Goal: Transaction & Acquisition: Purchase product/service

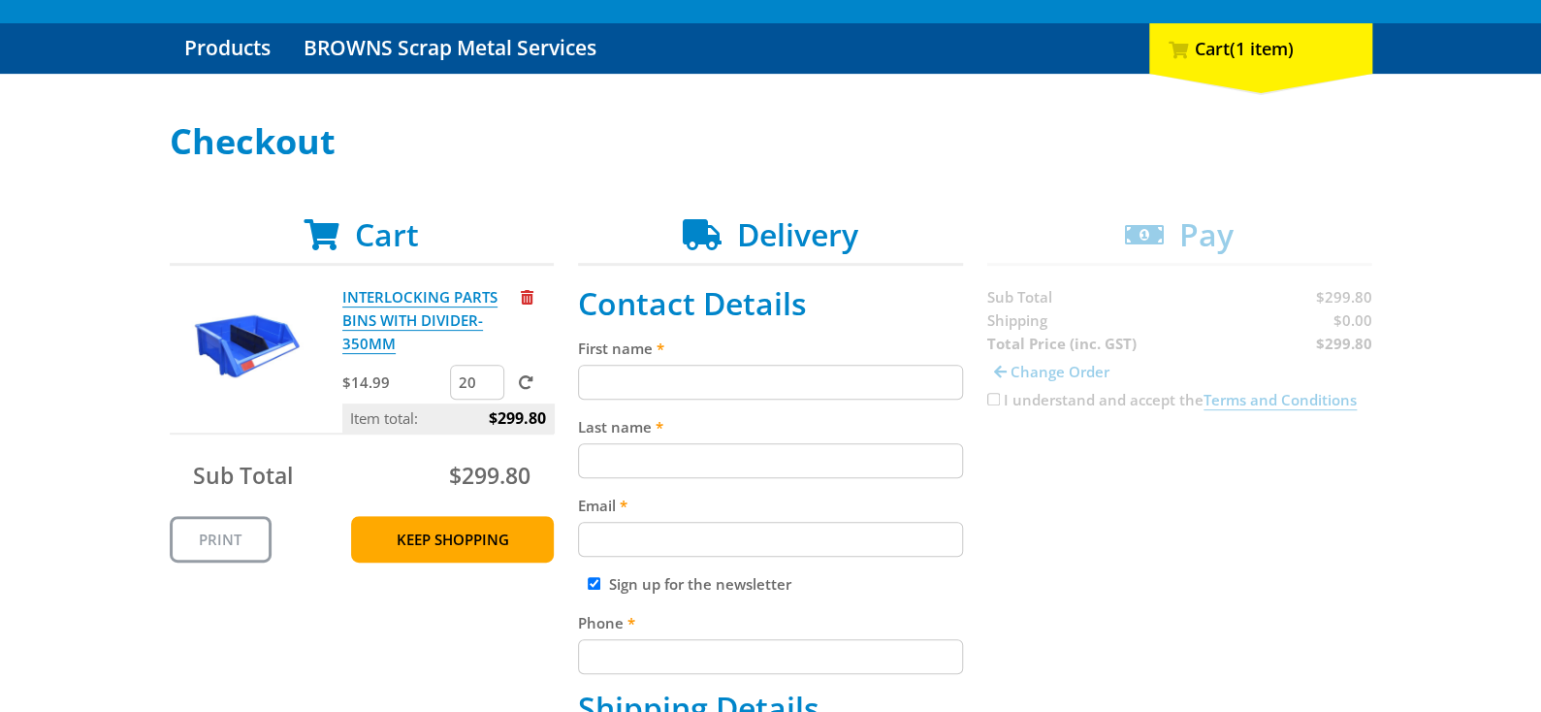
scroll to position [194, 0]
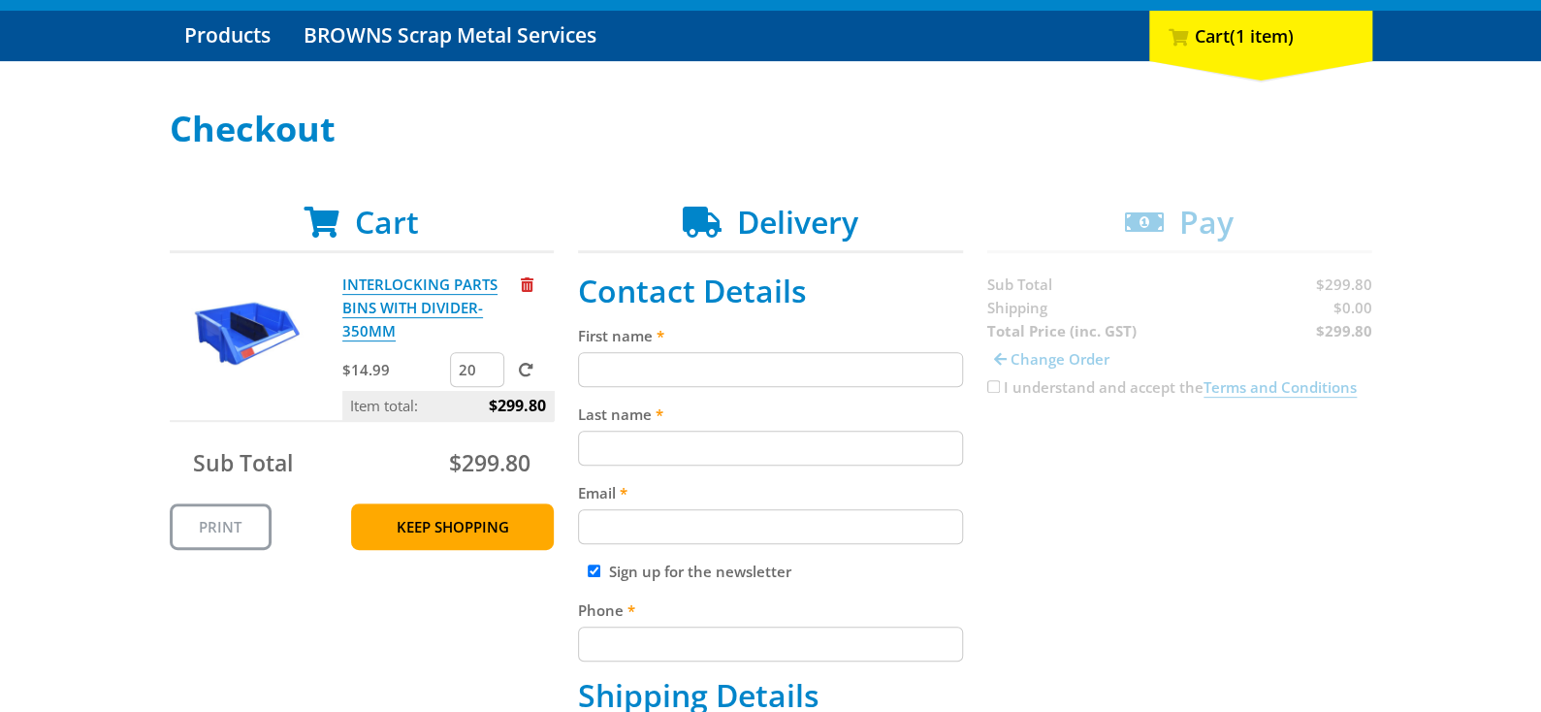
click at [641, 375] on input "First name" at bounding box center [770, 369] width 385 height 35
type input "Roberto"
type input "Picciau"
type input "robert_picciau@innovationfirst.com"
type input "0408634945"
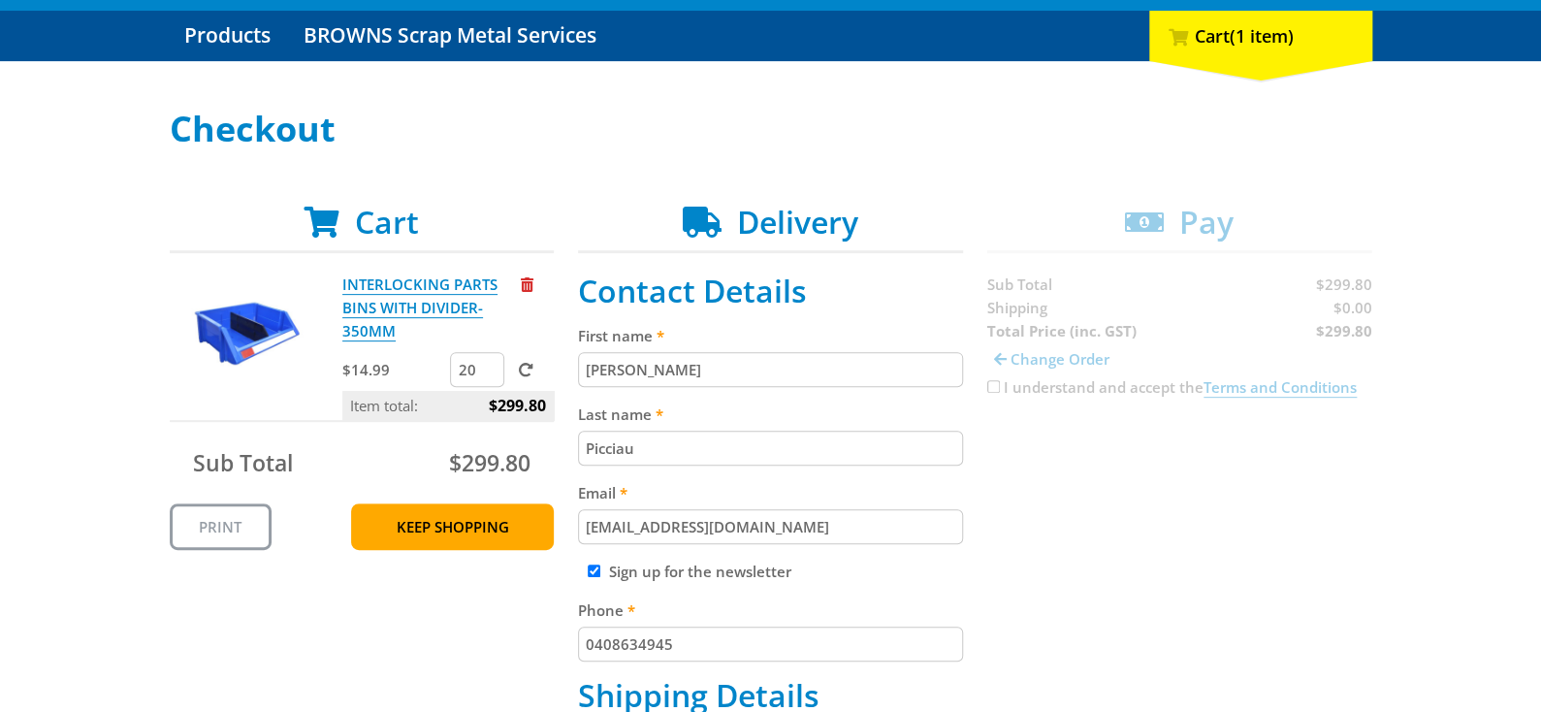
type input "Innovation First International (AU) PTY LTD"
type input "16 Waddikee Road"
type input "Lonsdale"
type input "5160"
select select "SA"
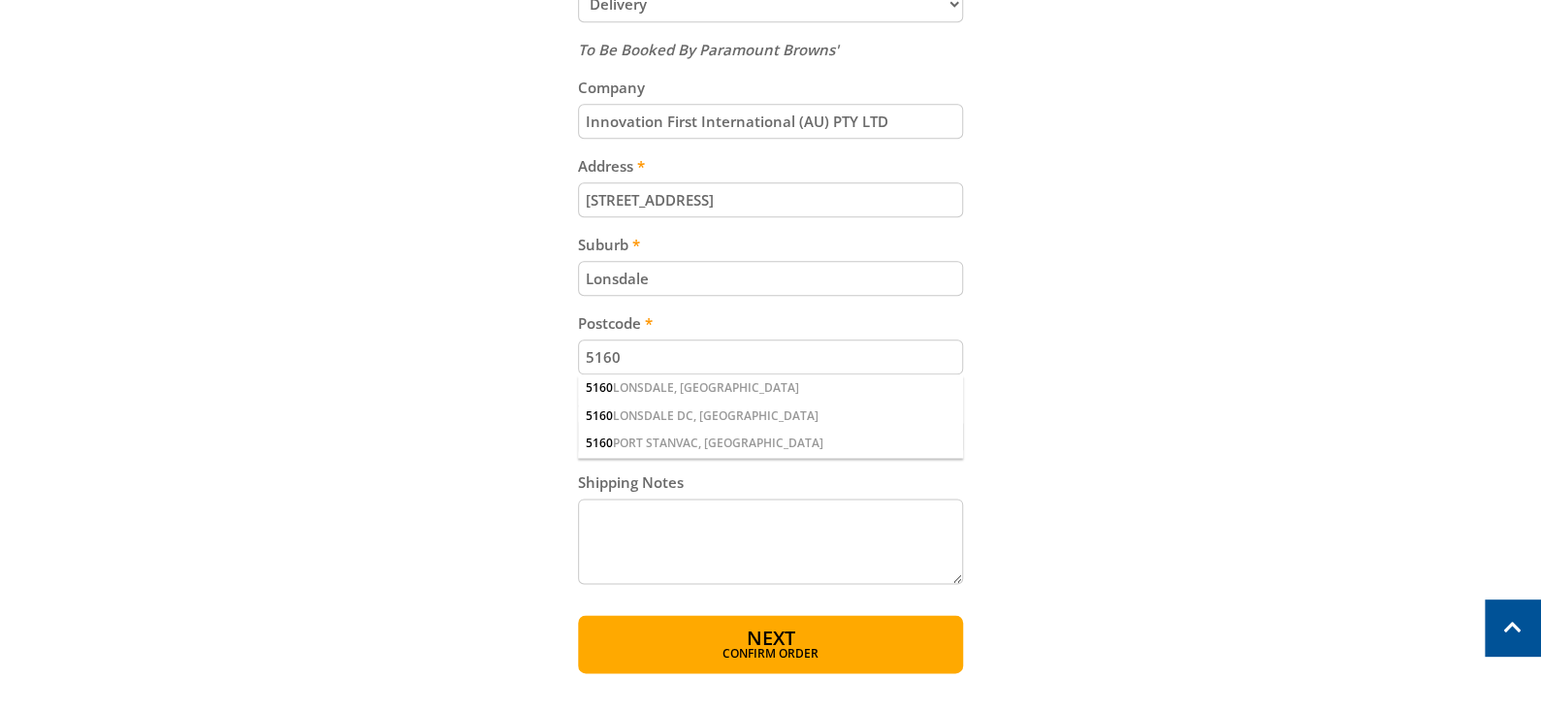
scroll to position [970, 0]
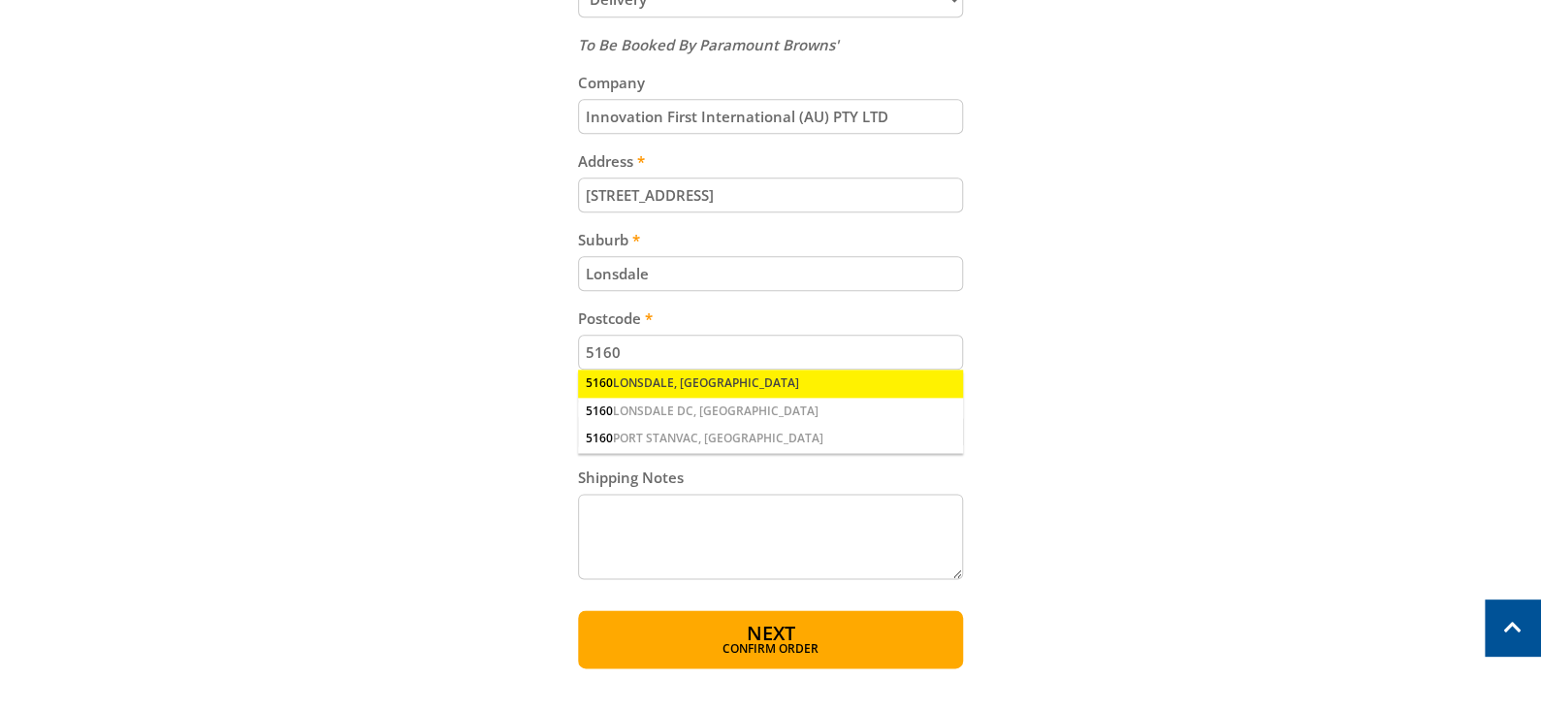
click at [676, 386] on div "5160 LONSDALE, SA" at bounding box center [770, 383] width 385 height 27
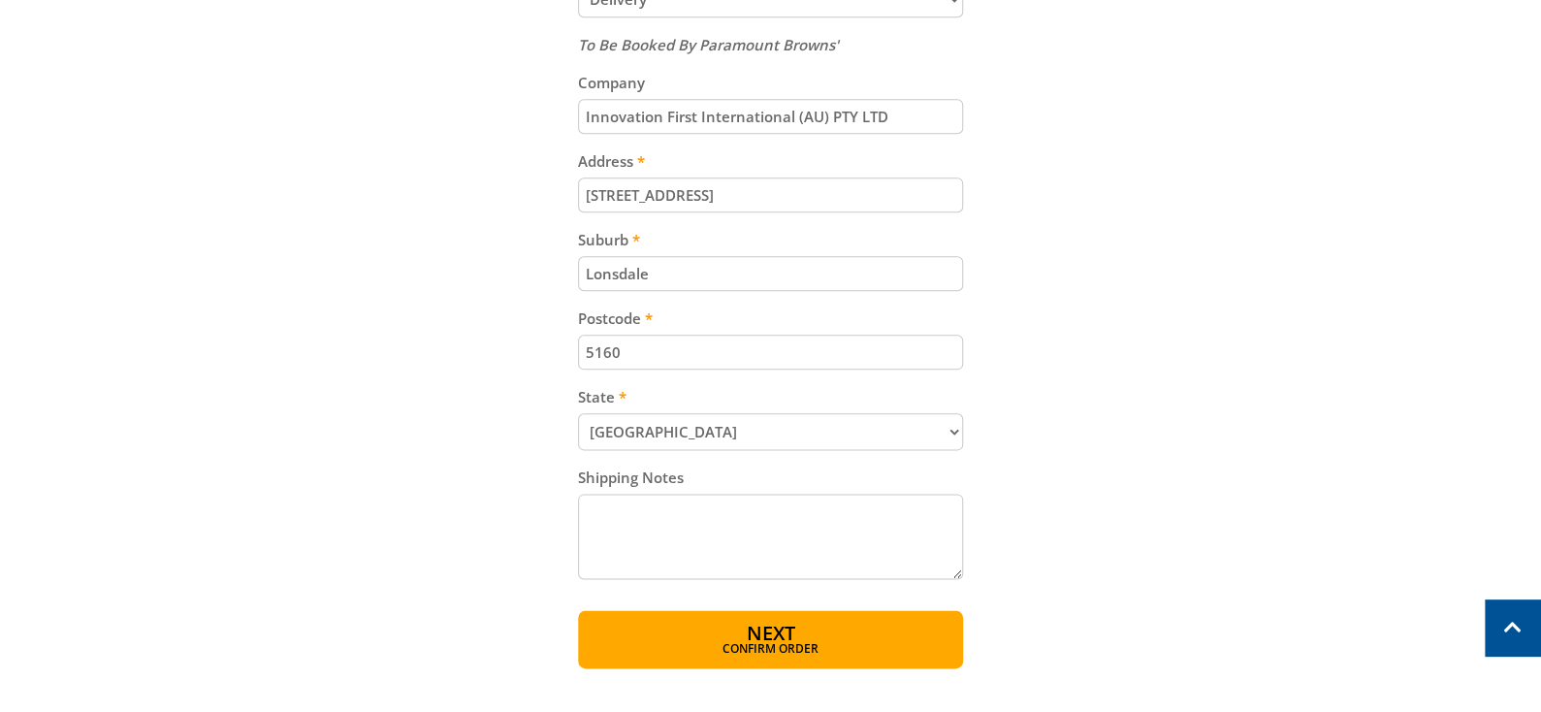
click at [622, 525] on textarea "Shipping Notes" at bounding box center [770, 536] width 385 height 85
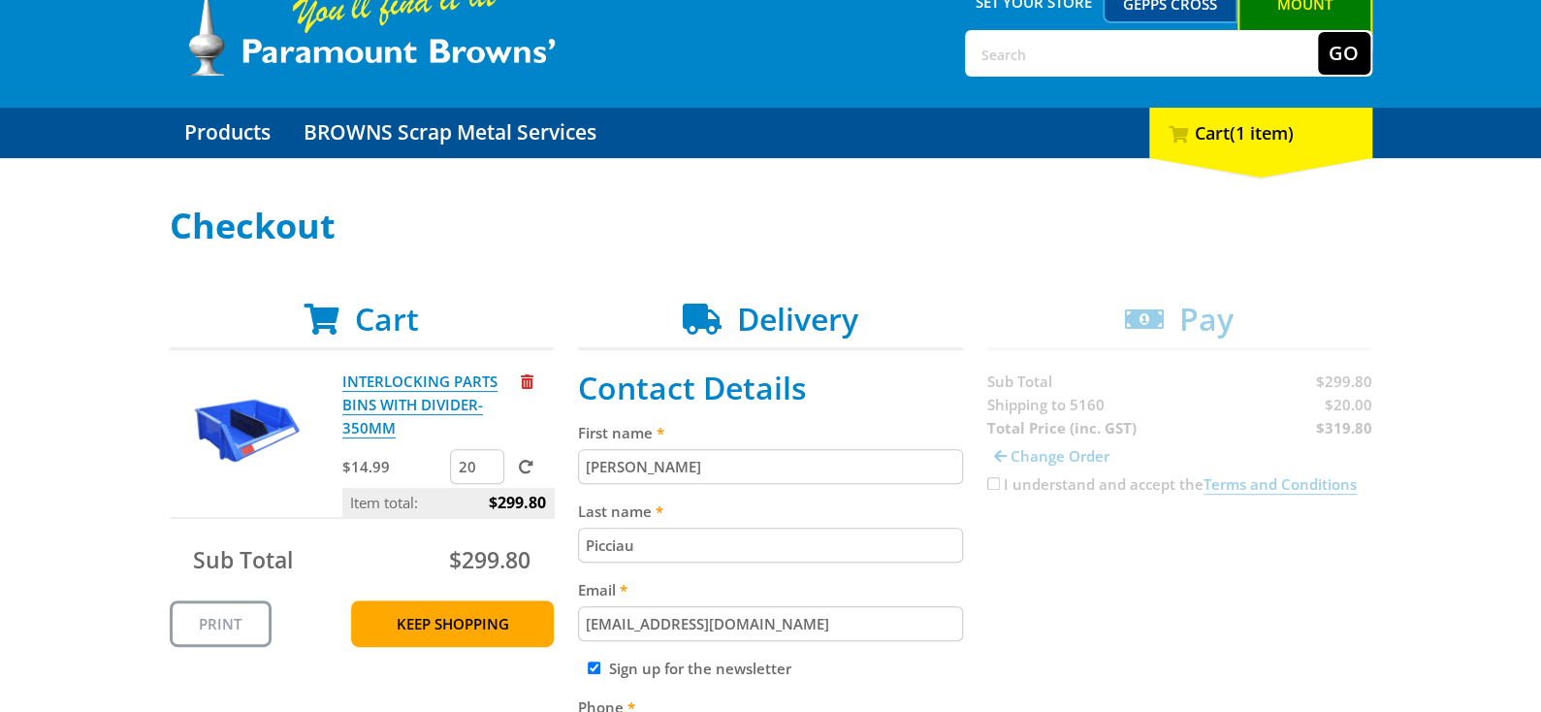
scroll to position [0, 0]
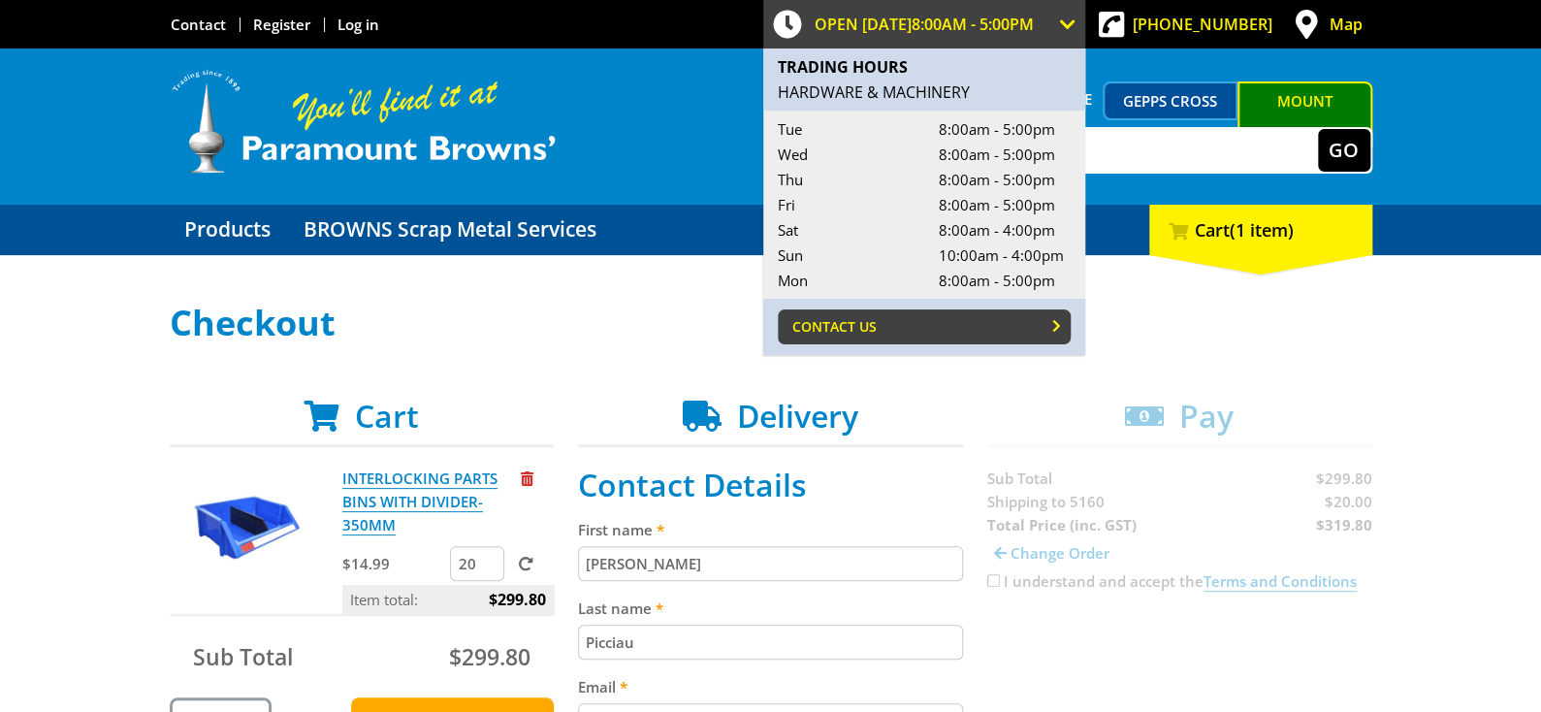
type textarea "Deliver at receiving dock"
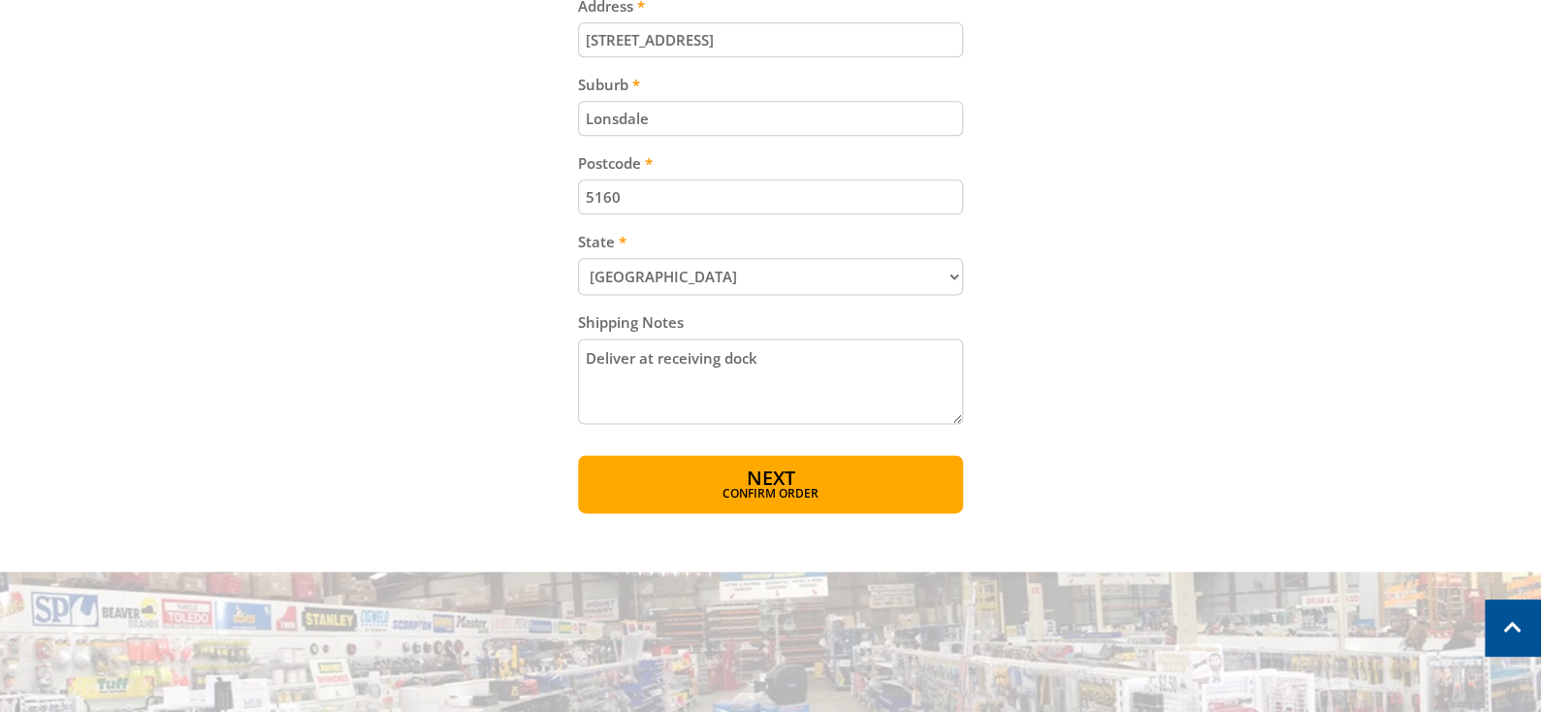
scroll to position [1163, 0]
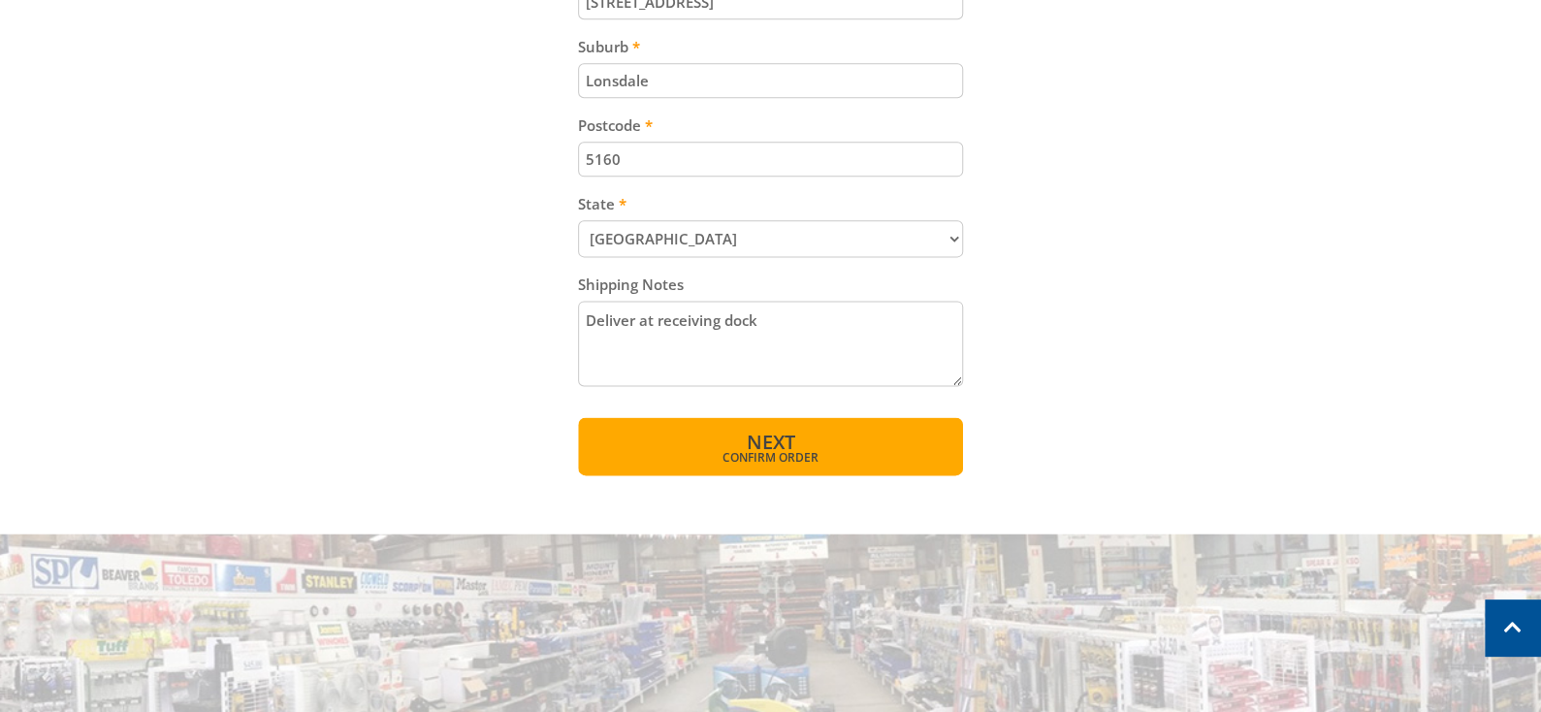
click at [777, 452] on span "Confirm order" at bounding box center [771, 458] width 302 height 12
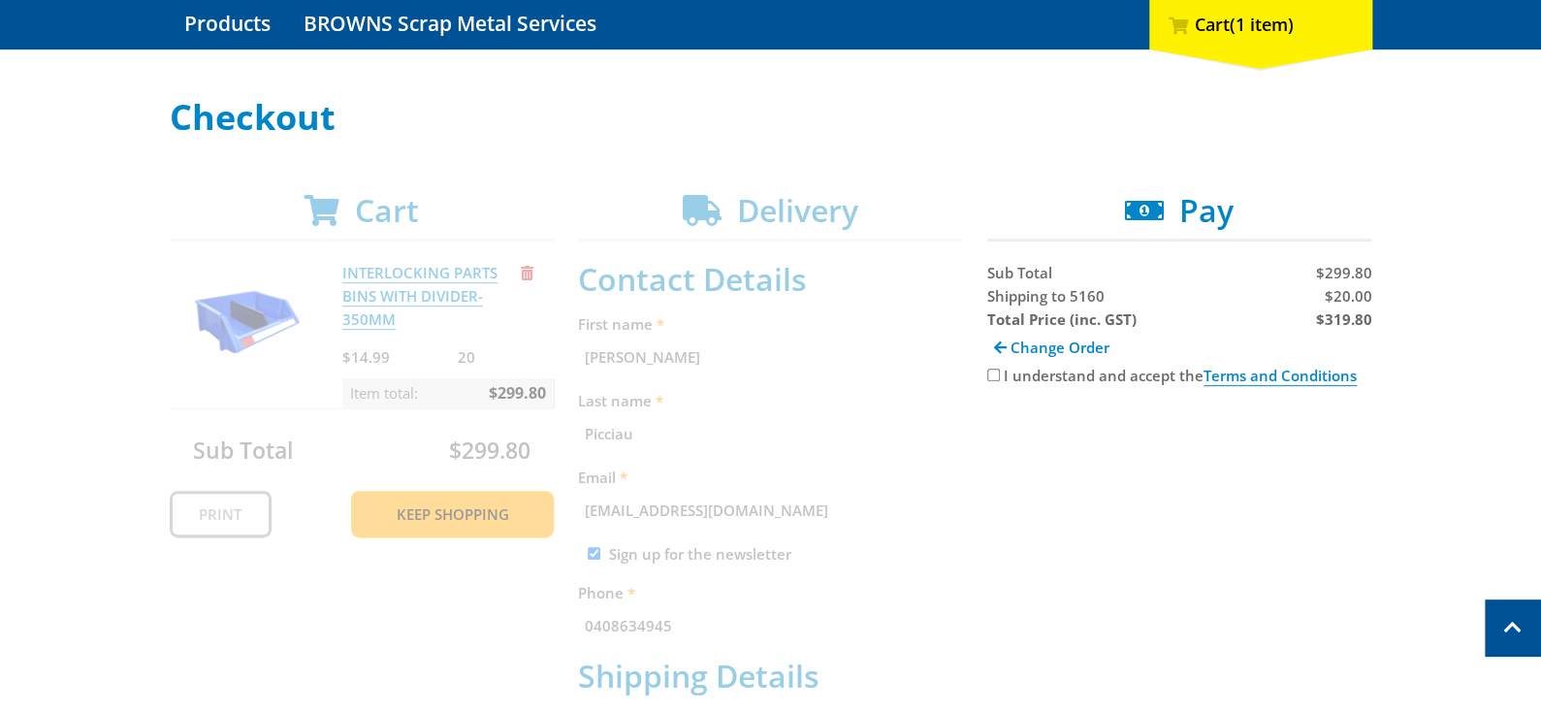
scroll to position [205, 0]
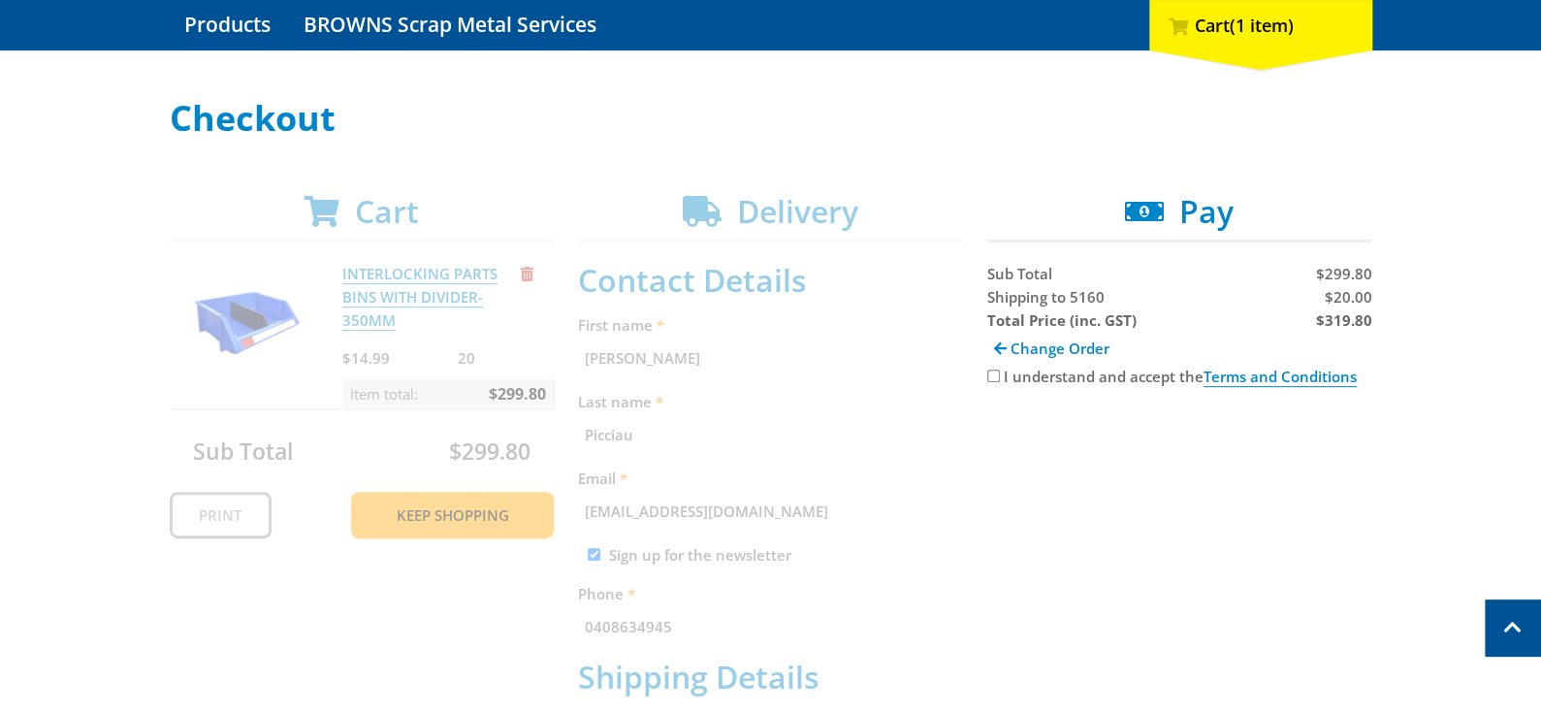
click at [993, 377] on input "I understand and accept the Terms and Conditions" at bounding box center [993, 376] width 13 height 13
checkbox input "true"
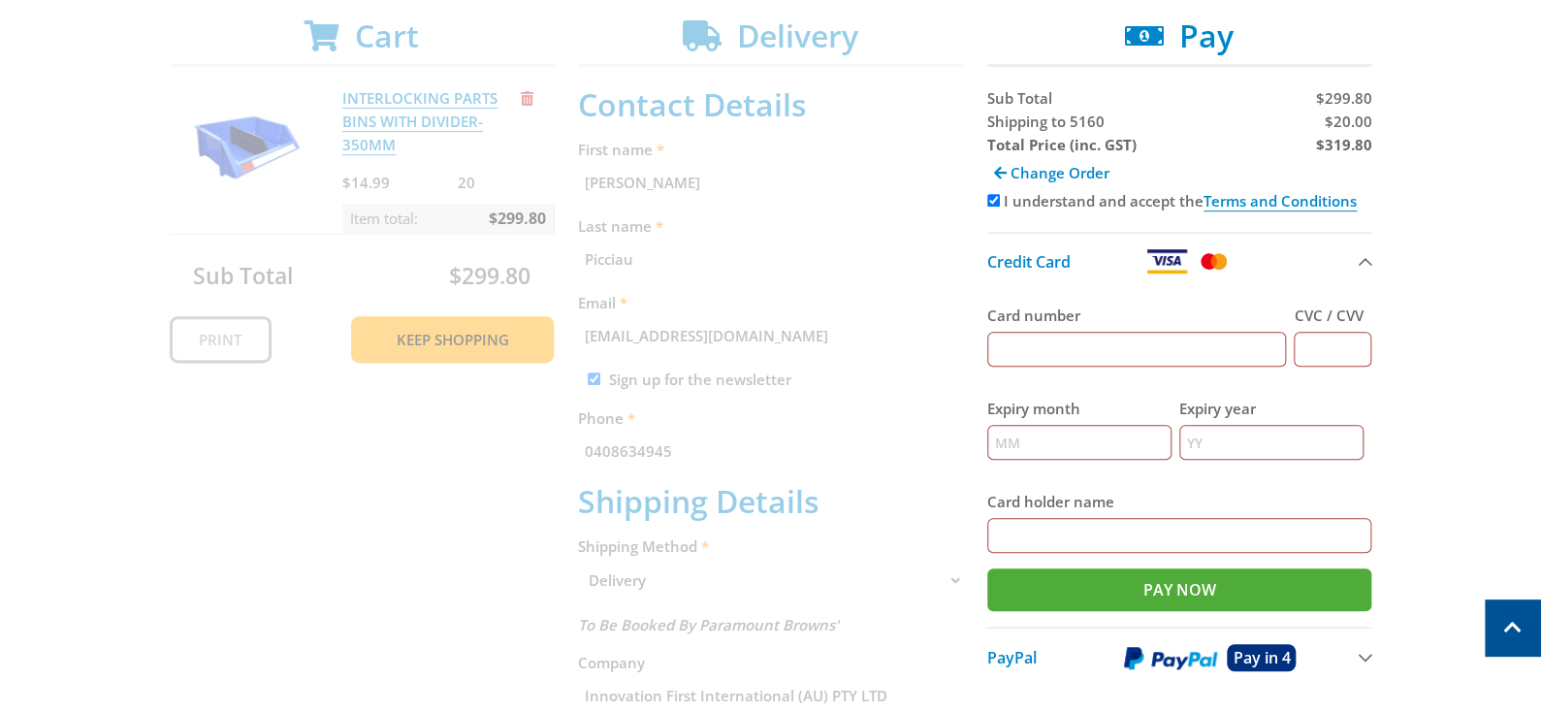
scroll to position [398, 0]
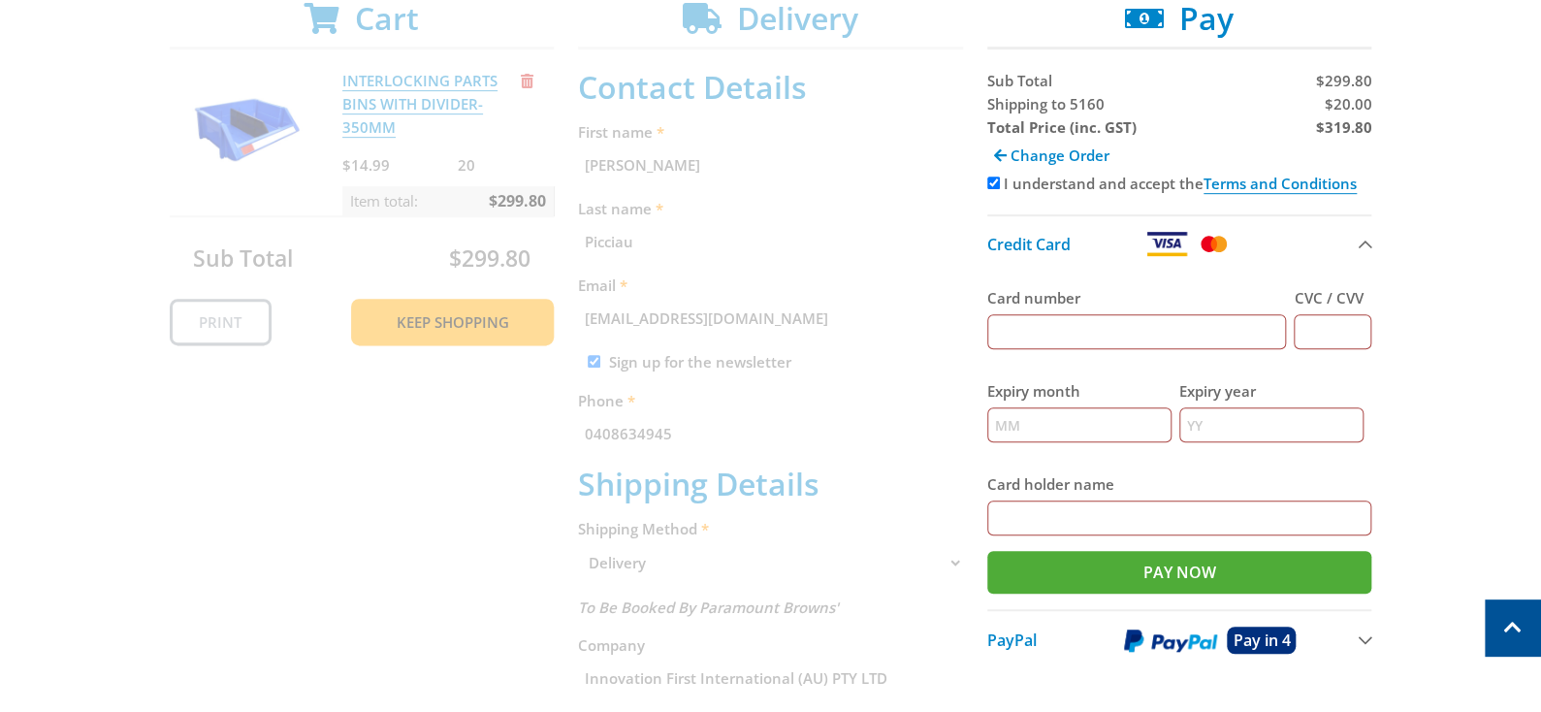
click at [1034, 328] on input "Card number" at bounding box center [1137, 331] width 300 height 35
paste input "3760 003634 81025"
drag, startPoint x: 1147, startPoint y: 328, endPoint x: 984, endPoint y: 335, distance: 163.1
click at [984, 335] on div "Cart INTERLOCKING PARTS BINS WITH DIVIDER- 350MM $14.99 20 Item total: $299.80 …" at bounding box center [771, 609] width 1203 height 1219
paste input "5163 1030 0836 1416"
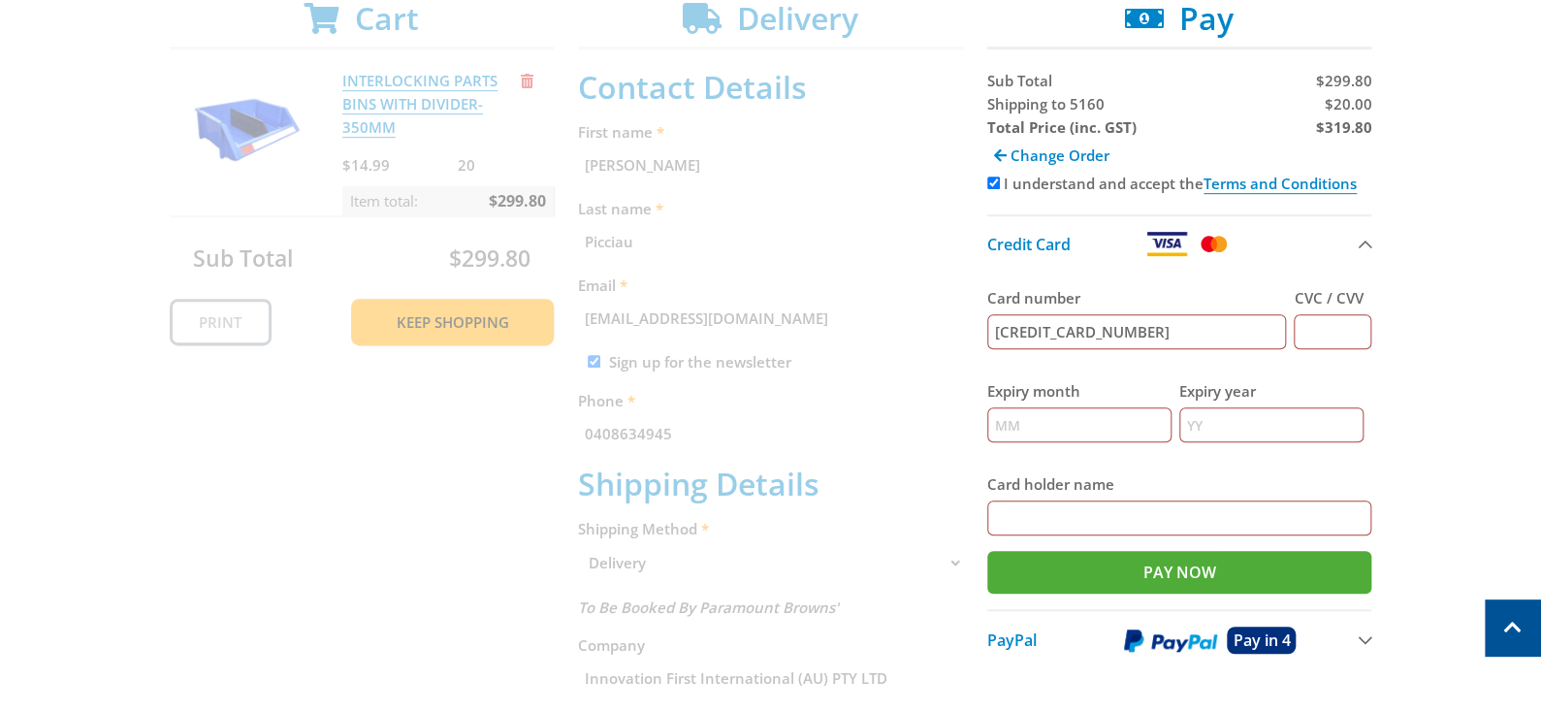
type input "5163 1030 0836 1416"
click at [1324, 333] on input "CVC / CVV" at bounding box center [1333, 331] width 78 height 35
click at [1039, 416] on input "Expiry month" at bounding box center [1079, 424] width 184 height 35
type input "10"
type input "25"
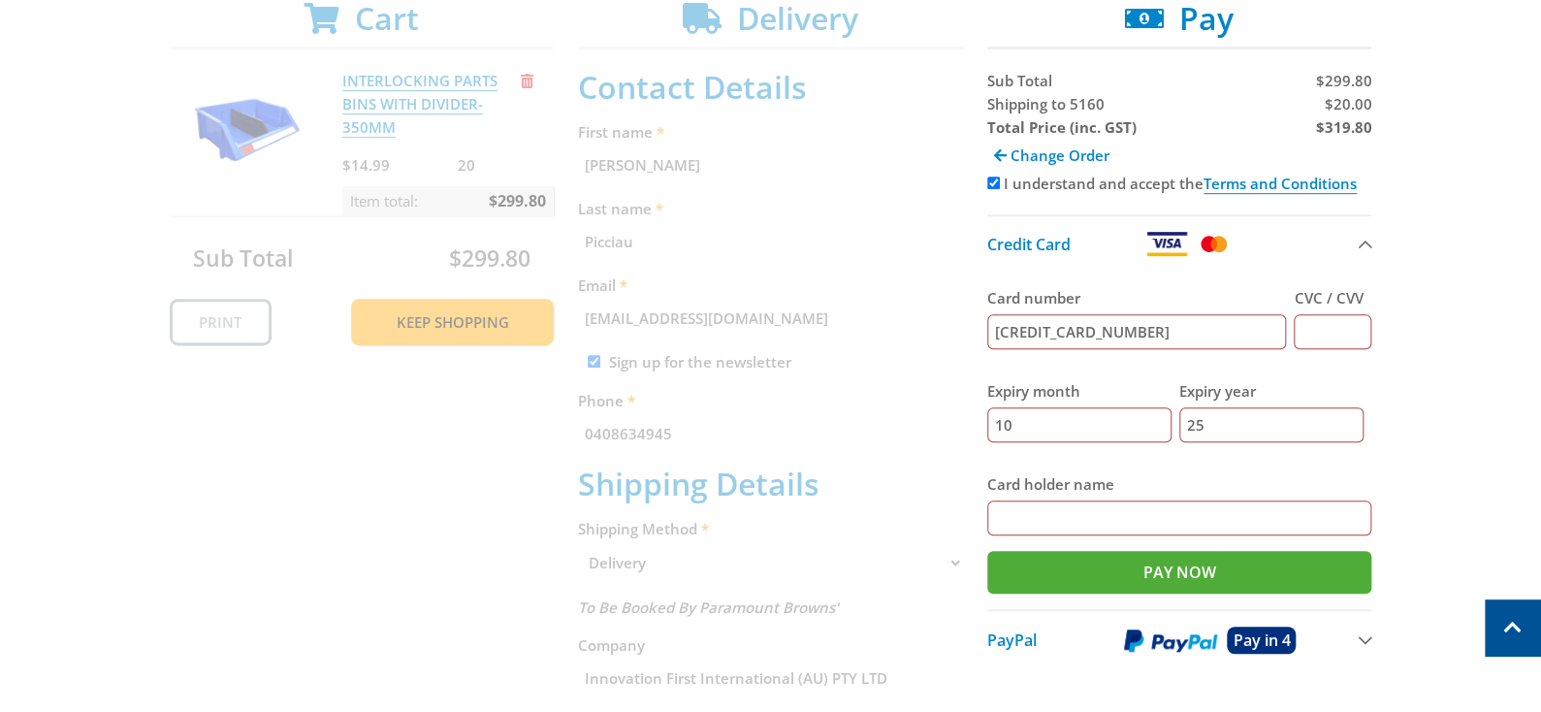
click at [1032, 323] on input "5163 1030 0836 1416" at bounding box center [1137, 331] width 300 height 35
click at [1106, 328] on input "51631030 0836 1416" at bounding box center [1137, 331] width 300 height 35
click at [1102, 333] on input "51631030 0836 1416" at bounding box center [1137, 331] width 300 height 35
click at [1069, 334] on input "51631030 08361416" at bounding box center [1137, 331] width 300 height 35
click at [1064, 328] on input "51631030 08361416" at bounding box center [1137, 331] width 300 height 35
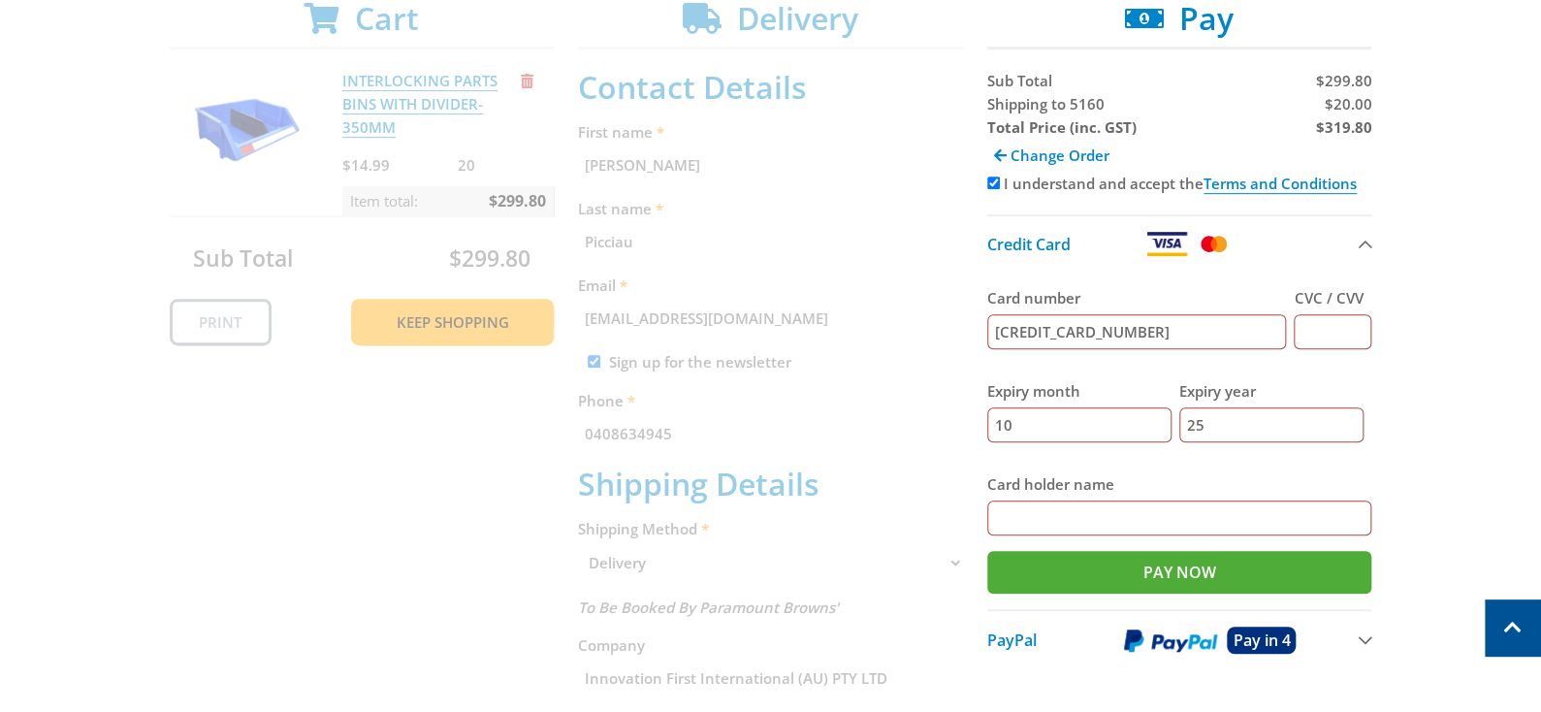
type input "5163103008361416"
click at [1310, 332] on input "CVC / CVV" at bounding box center [1333, 331] width 78 height 35
type input "320"
click at [1053, 504] on input "Card holder name" at bounding box center [1179, 517] width 385 height 35
click at [1031, 513] on input "Card holder name" at bounding box center [1179, 517] width 385 height 35
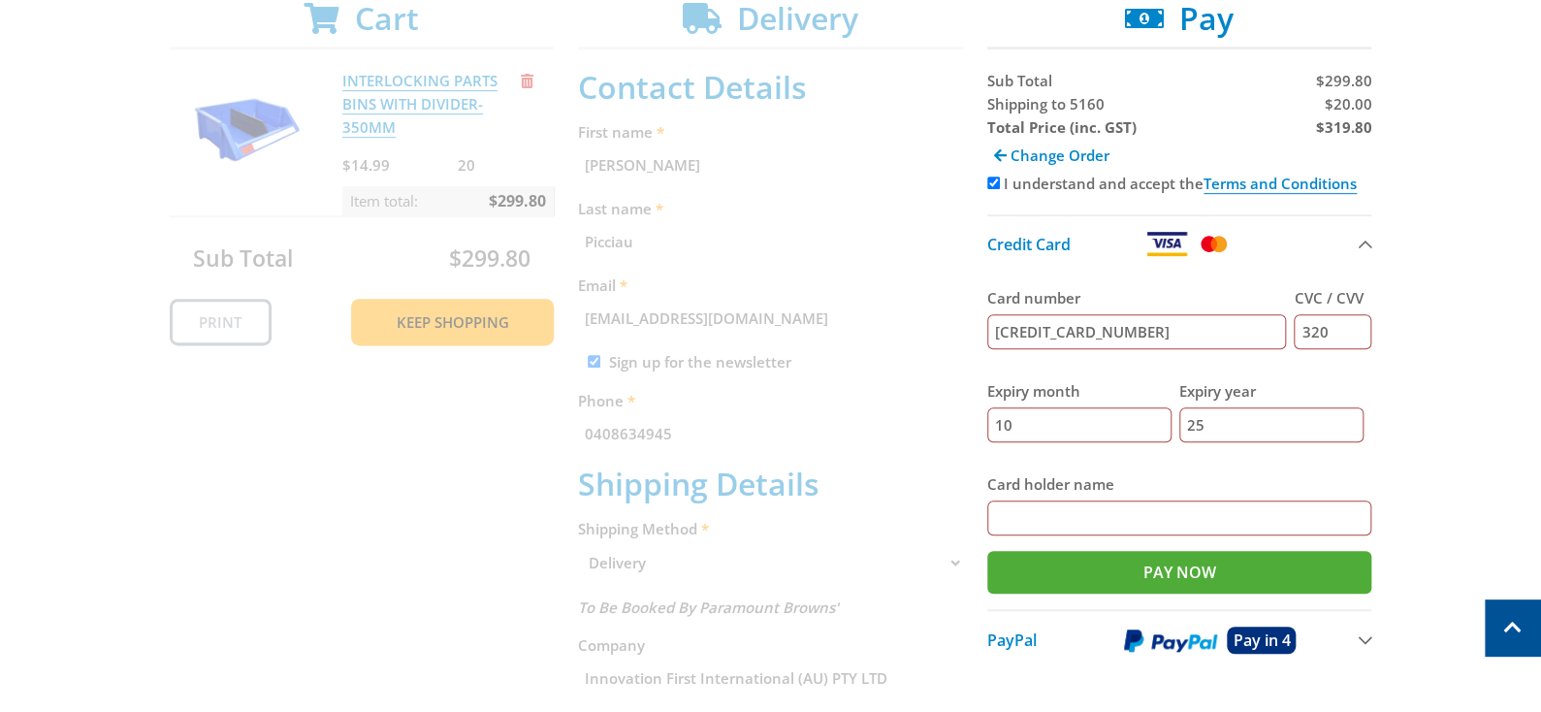
type input "H"
type input "Alfred H May"
drag, startPoint x: 1196, startPoint y: 569, endPoint x: 1525, endPoint y: 463, distance: 345.7
click at [1525, 463] on div "Select your Delivery Method Personal Pick up Available in 5 days Courier Pick u…" at bounding box center [770, 562] width 1541 height 1313
click at [1156, 574] on input "Pay Now" at bounding box center [1179, 572] width 385 height 43
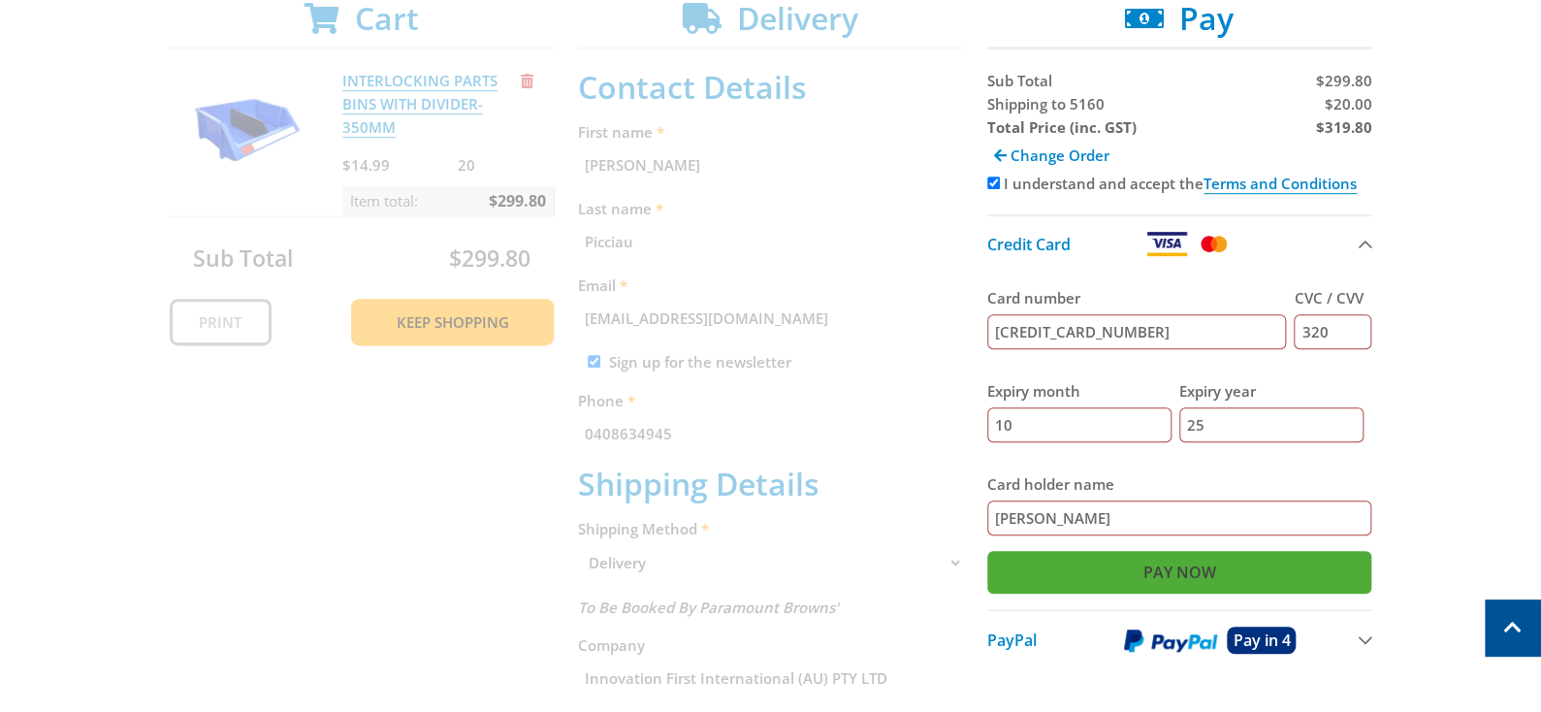
type input "Paying..."
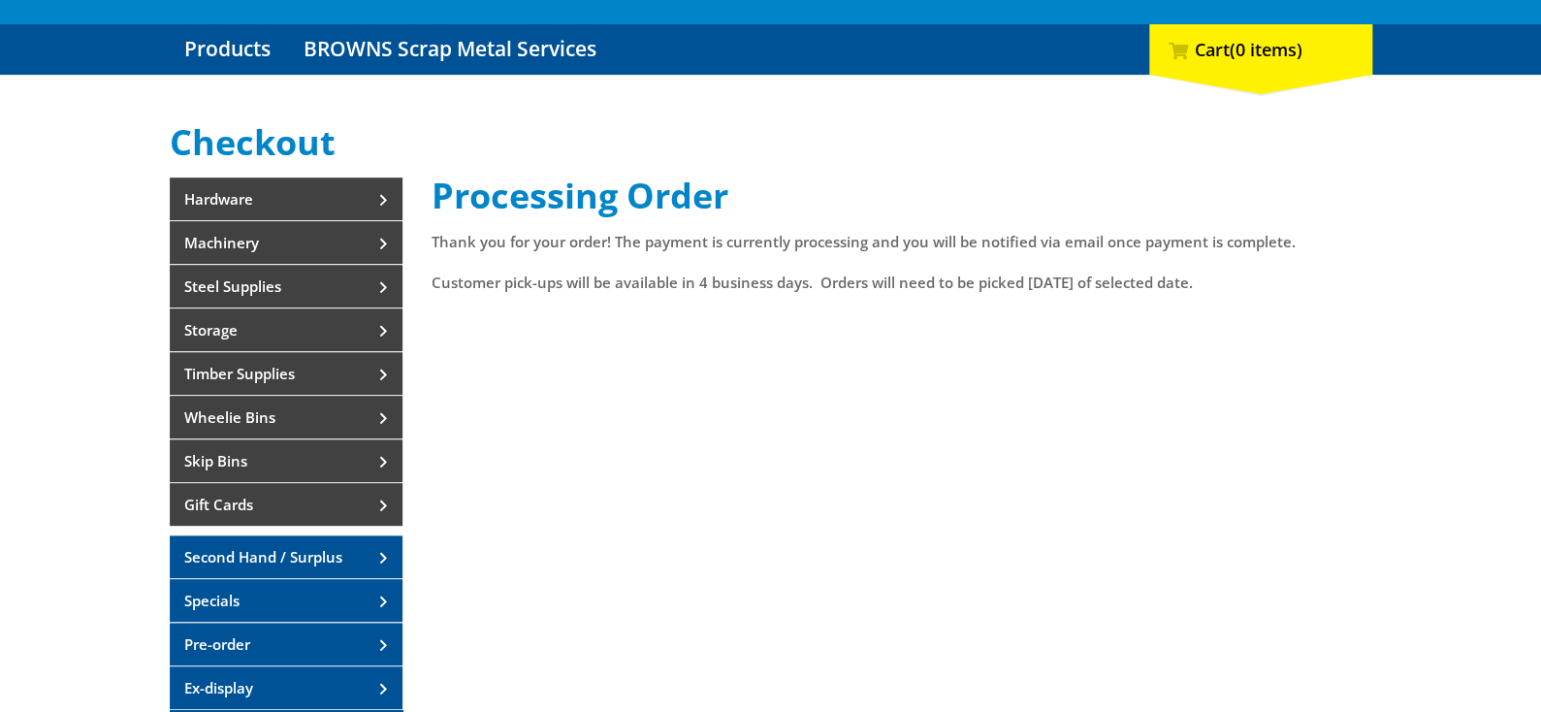
scroll to position [194, 0]
